Goal: Navigation & Orientation: Go to known website

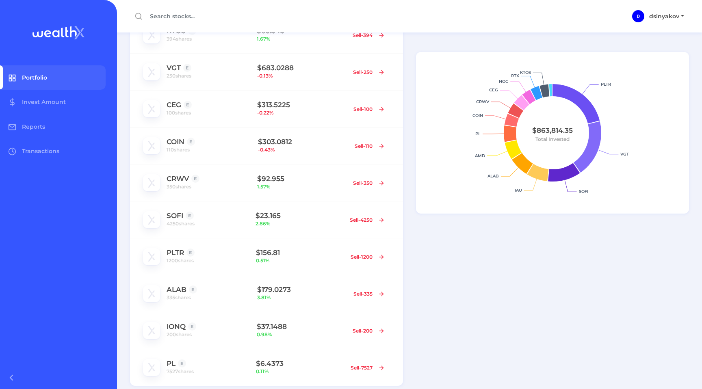
scroll to position [402, 0]
